Goal: Navigation & Orientation: Find specific page/section

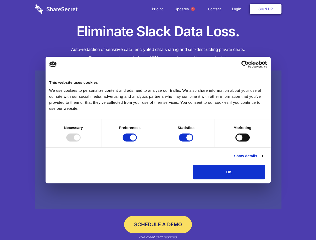
click at [81, 142] on div at bounding box center [73, 138] width 14 height 8
click at [137, 142] on input "Preferences" at bounding box center [130, 138] width 14 height 8
checkbox input "false"
click at [187, 142] on input "Statistics" at bounding box center [186, 138] width 14 height 8
checkbox input "false"
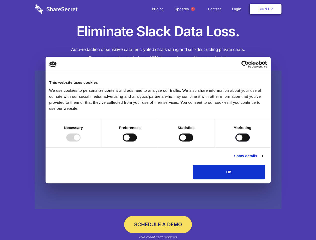
click at [236, 142] on input "Marketing" at bounding box center [243, 138] width 14 height 8
checkbox input "true"
click at [263, 159] on link "Show details" at bounding box center [248, 156] width 29 height 6
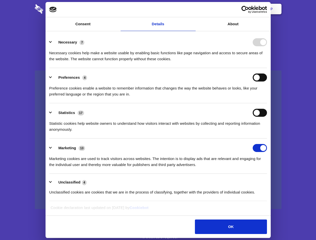
click at [267, 68] on li "Necessary 7 Necessary cookies help make a website usable by enabling basic func…" at bounding box center [158, 50] width 218 height 35
click at [193, 9] on span "1" at bounding box center [193, 9] width 4 height 4
